Goal: Find contact information: Find contact information

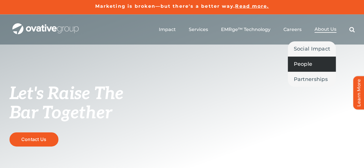
click at [298, 67] on span "People" at bounding box center [303, 64] width 19 height 8
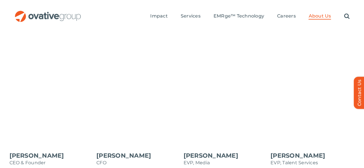
scroll to position [505, 0]
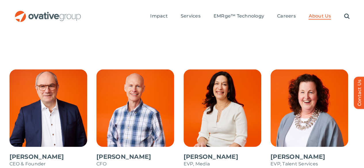
click at [134, 96] on span at bounding box center [138, 121] width 84 height 104
click at [41, 84] on span at bounding box center [52, 121] width 84 height 104
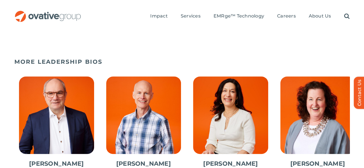
scroll to position [278, 0]
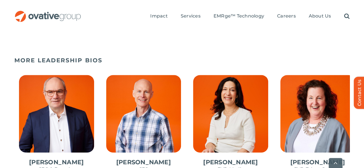
click at [137, 79] on span "2 / 10" at bounding box center [144, 127] width 84 height 113
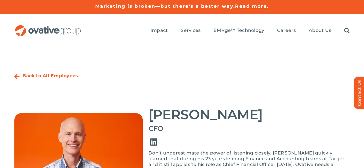
click at [151, 135] on link "Link to https://www.linkedin.com/in/steve-benson-66a67961/" at bounding box center [154, 143] width 16 height 16
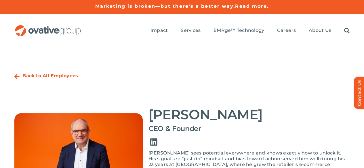
click at [154, 135] on link "Link to https://www.linkedin.com/in/dalenitschke/" at bounding box center [154, 143] width 16 height 16
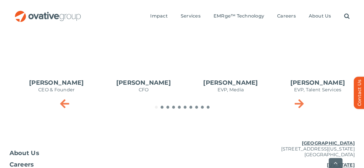
scroll to position [373, 0]
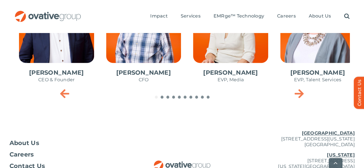
click at [334, 153] on u "[US_STATE]" at bounding box center [341, 155] width 28 height 5
click at [41, 164] on span "Contact Us" at bounding box center [28, 167] width 36 height 6
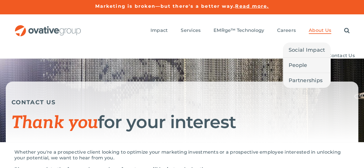
click at [320, 28] on span "About Us" at bounding box center [320, 31] width 22 height 6
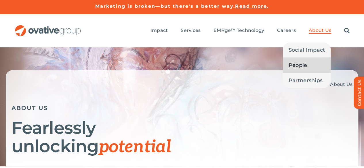
click at [300, 61] on span "People" at bounding box center [298, 65] width 19 height 8
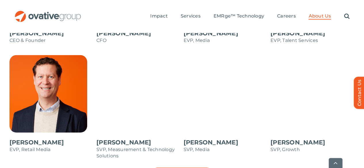
scroll to position [625, 0]
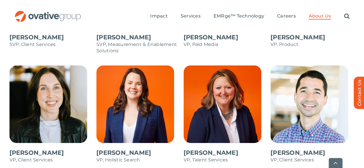
scroll to position [851, 0]
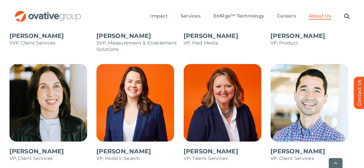
click at [31, 76] on span at bounding box center [52, 116] width 84 height 104
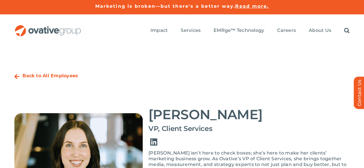
click at [153, 135] on link "Link to https://www.linkedin.com/in/charlotte-ryan-765b3013/" at bounding box center [154, 143] width 16 height 16
